Goal: Information Seeking & Learning: Find contact information

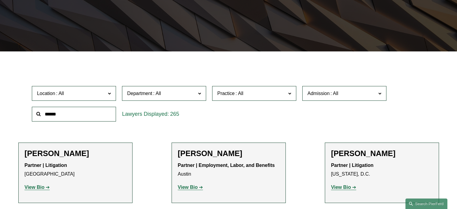
scroll to position [120, 0]
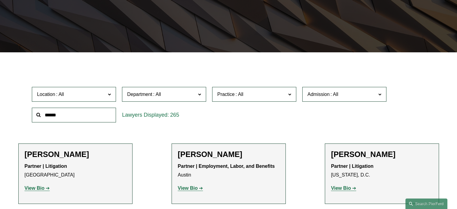
click at [101, 111] on input "text" at bounding box center [74, 115] width 84 height 15
type input "*"
click at [104, 97] on span "Location" at bounding box center [71, 94] width 69 height 8
click at [187, 99] on label "Department" at bounding box center [164, 94] width 84 height 15
click at [230, 97] on span "Practice" at bounding box center [225, 94] width 17 height 5
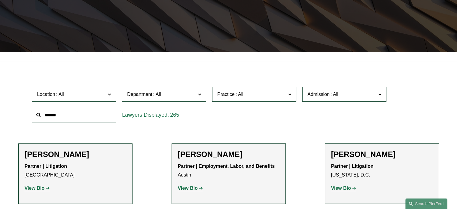
scroll to position [13, 0]
click at [0, 0] on link "Litigation" at bounding box center [0, 0] width 0 height 0
click at [272, 99] on label "Practice" at bounding box center [254, 94] width 84 height 15
click at [340, 101] on label "Admission" at bounding box center [344, 94] width 84 height 15
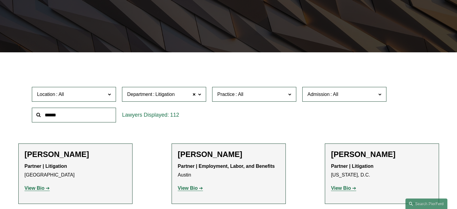
scroll to position [331, 0]
click at [0, 0] on link "[US_STATE]" at bounding box center [0, 0] width 0 height 0
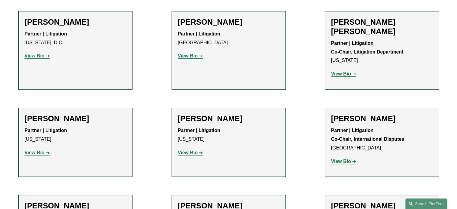
scroll to position [180, 0]
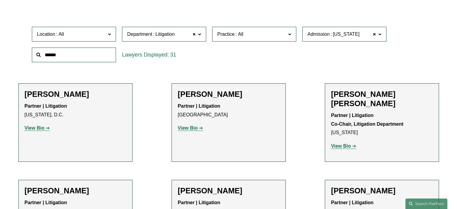
click at [270, 32] on span "Practice" at bounding box center [251, 34] width 69 height 8
click at [0, 0] on link "Real Estate" at bounding box center [0, 0] width 0 height 0
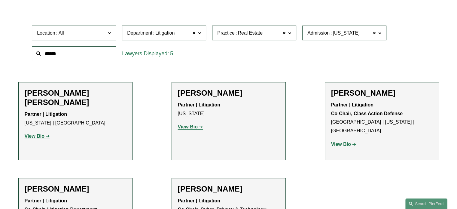
scroll to position [233, 0]
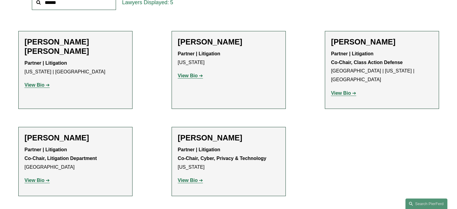
click at [188, 75] on strong "View Bio" at bounding box center [188, 75] width 20 height 5
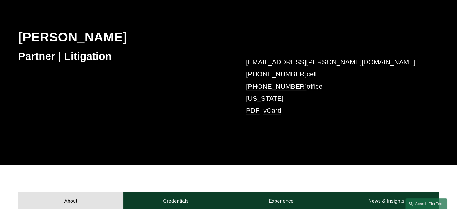
scroll to position [40, 0]
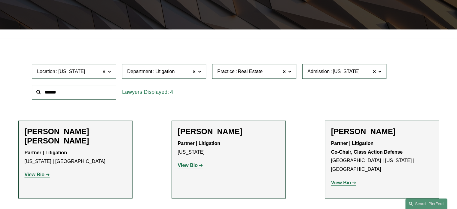
scroll to position [169, 0]
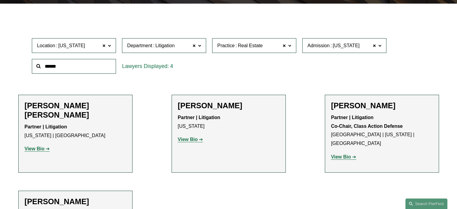
click at [344, 154] on strong "View Bio" at bounding box center [341, 156] width 20 height 5
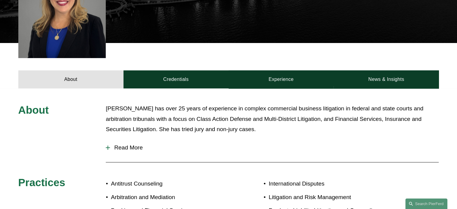
scroll to position [216, 0]
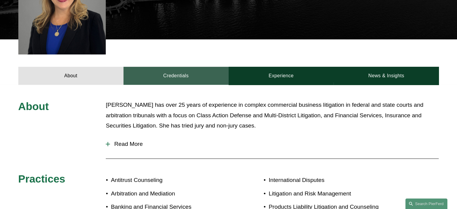
click at [185, 67] on link "Credentials" at bounding box center [176, 76] width 105 height 18
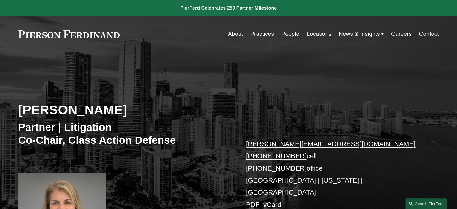
scroll to position [156, 0]
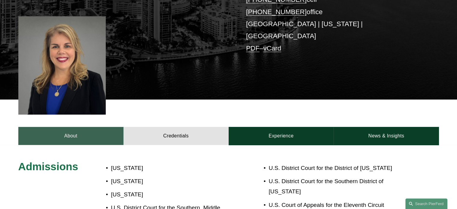
click at [90, 127] on link "About" at bounding box center [70, 136] width 105 height 18
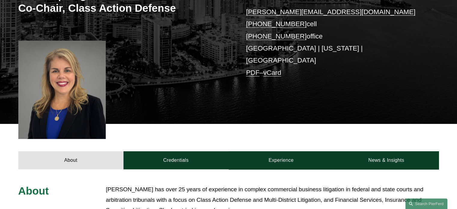
scroll to position [132, 0]
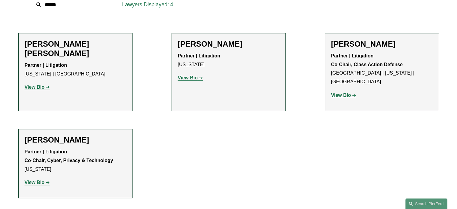
scroll to position [234, 0]
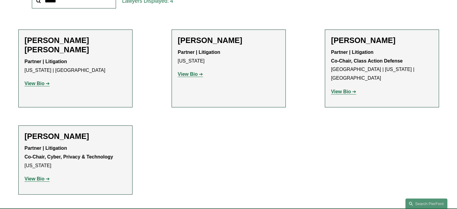
click at [36, 176] on strong "View Bio" at bounding box center [35, 178] width 20 height 5
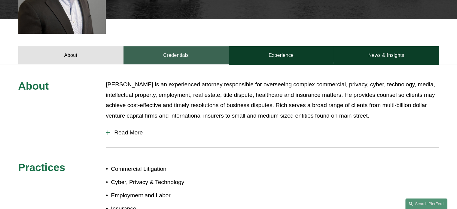
scroll to position [228, 0]
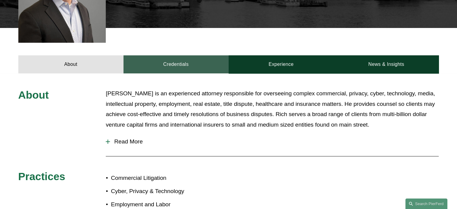
click at [183, 55] on link "Credentials" at bounding box center [176, 64] width 105 height 18
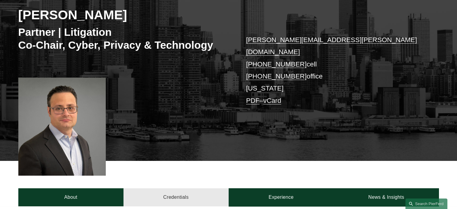
scroll to position [96, 0]
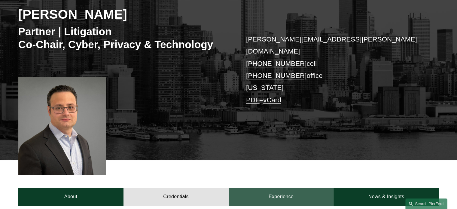
click at [266, 188] on link "Experience" at bounding box center [281, 197] width 105 height 18
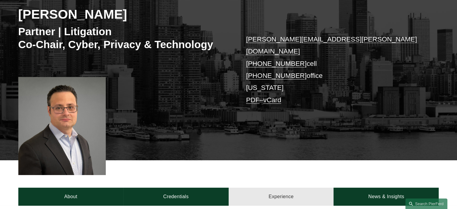
scroll to position [202, 0]
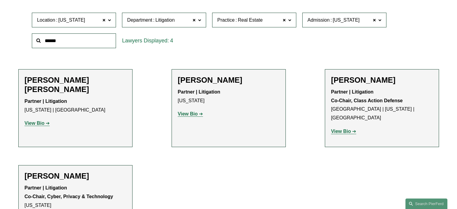
scroll to position [206, 0]
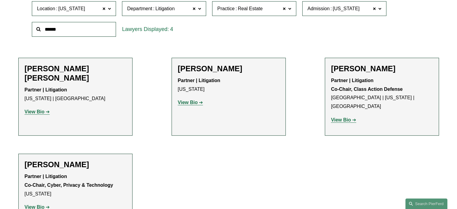
click at [47, 109] on link "View Bio" at bounding box center [37, 111] width 25 height 5
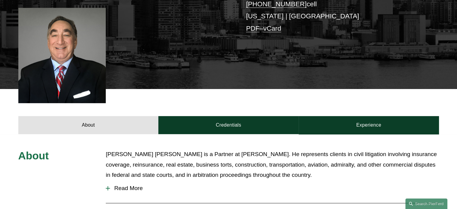
scroll to position [169, 0]
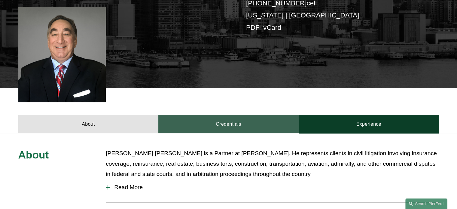
click at [197, 115] on link "Credentials" at bounding box center [228, 124] width 140 height 18
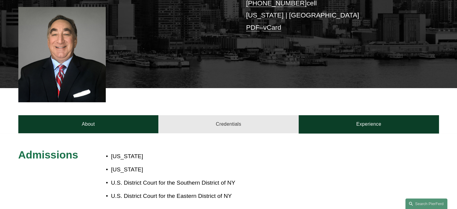
scroll to position [305, 0]
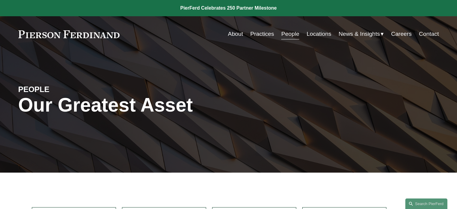
scroll to position [206, 0]
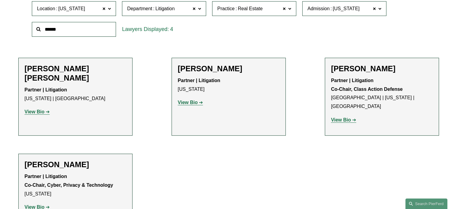
click at [341, 116] on p "View Bio" at bounding box center [382, 120] width 102 height 9
click at [341, 117] on strong "View Bio" at bounding box center [341, 119] width 20 height 5
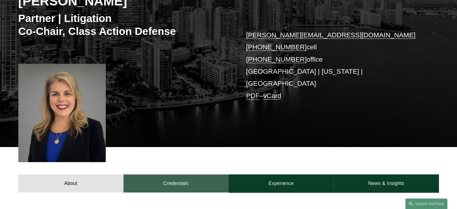
scroll to position [110, 0]
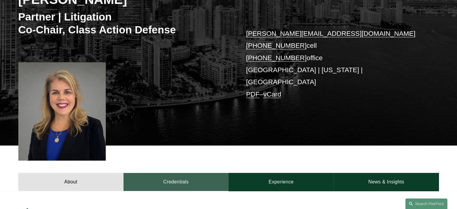
click at [176, 173] on link "Credentials" at bounding box center [176, 182] width 105 height 18
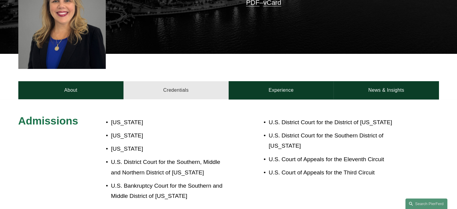
scroll to position [202, 0]
